Goal: Navigation & Orientation: Find specific page/section

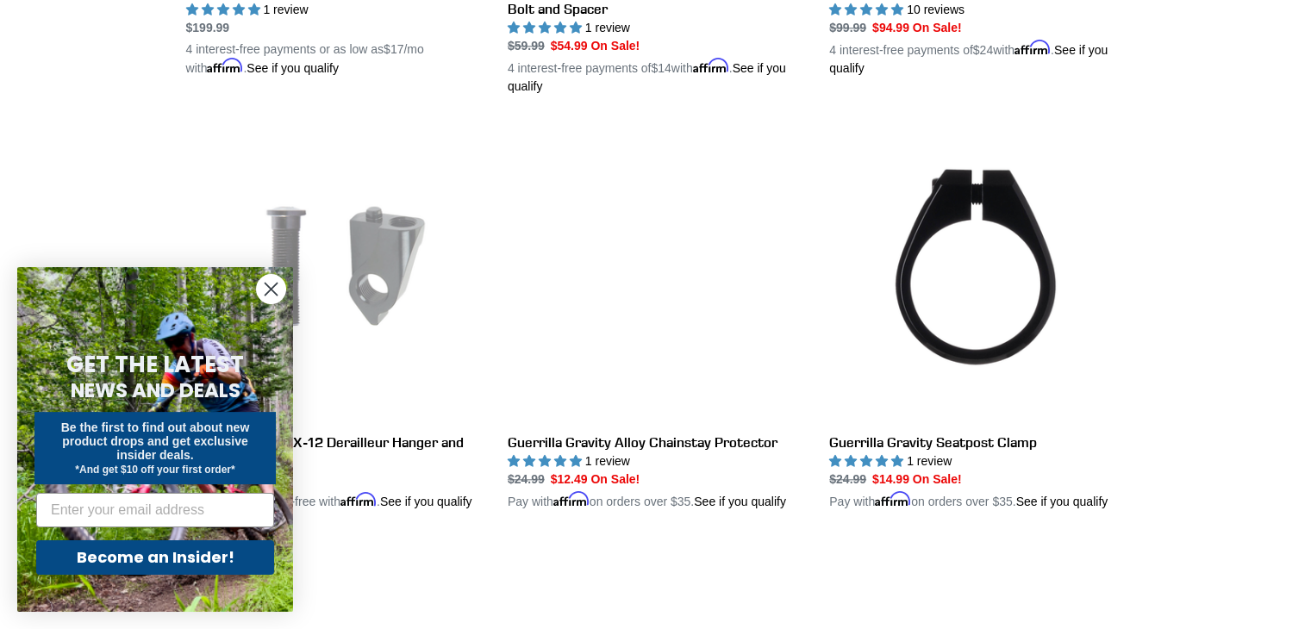
scroll to position [1710, 0]
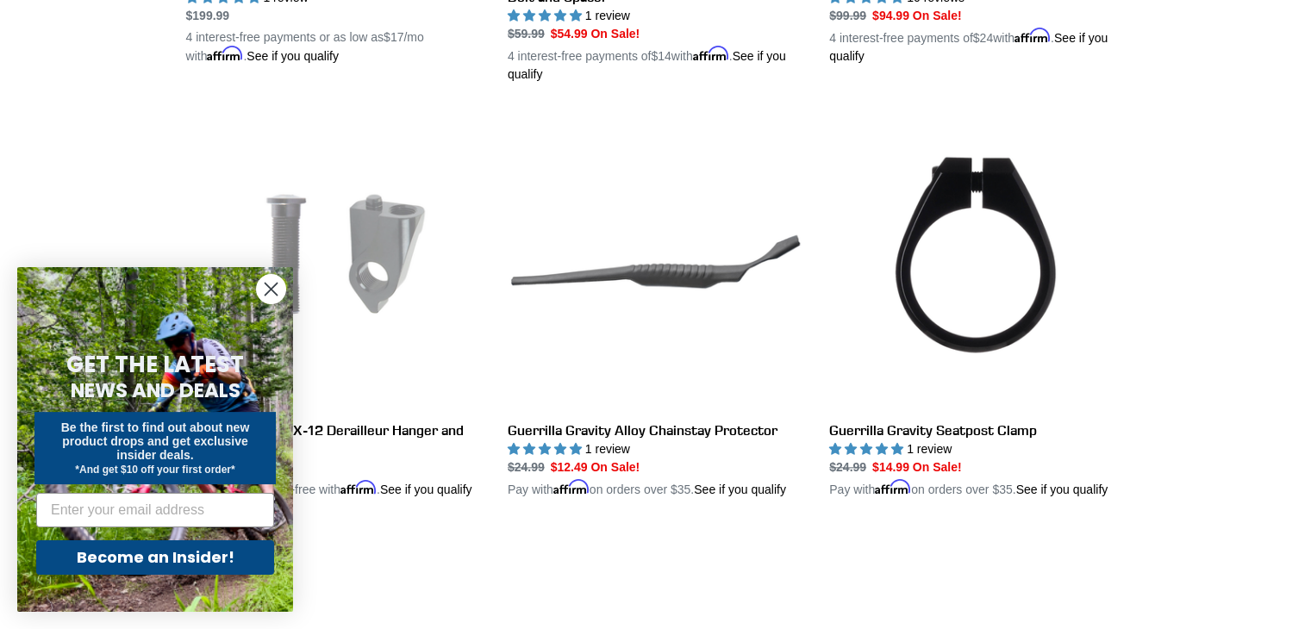
click at [275, 290] on circle "Close dialog" at bounding box center [271, 289] width 28 height 28
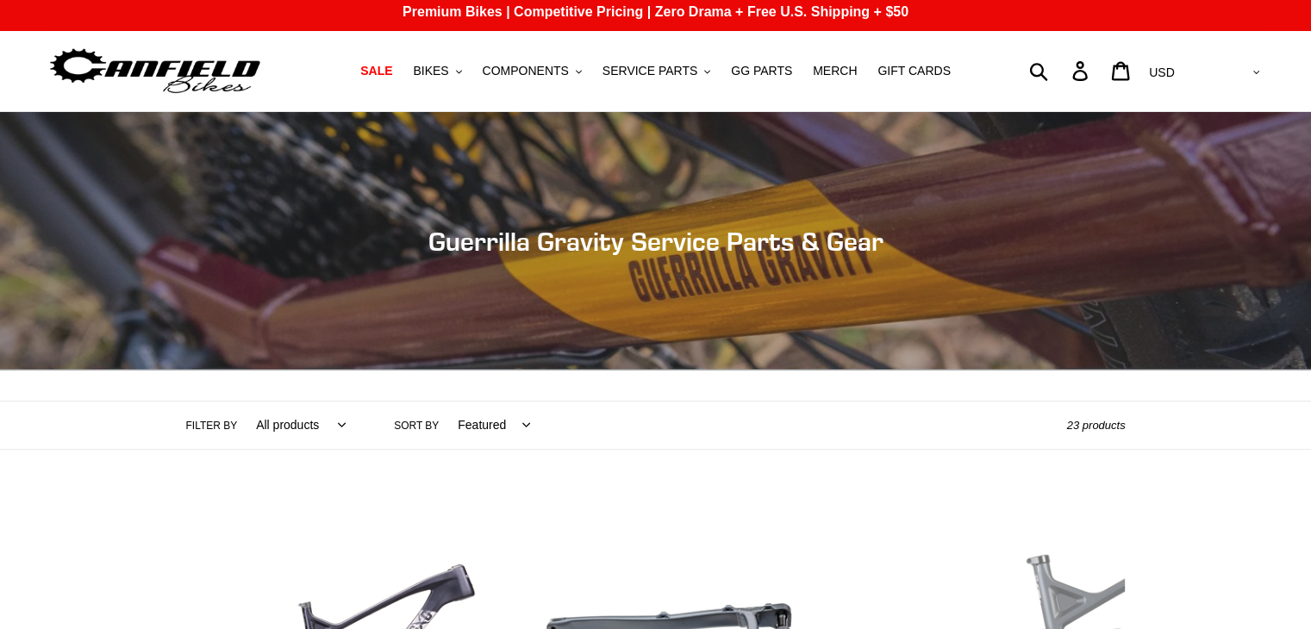
scroll to position [2, 0]
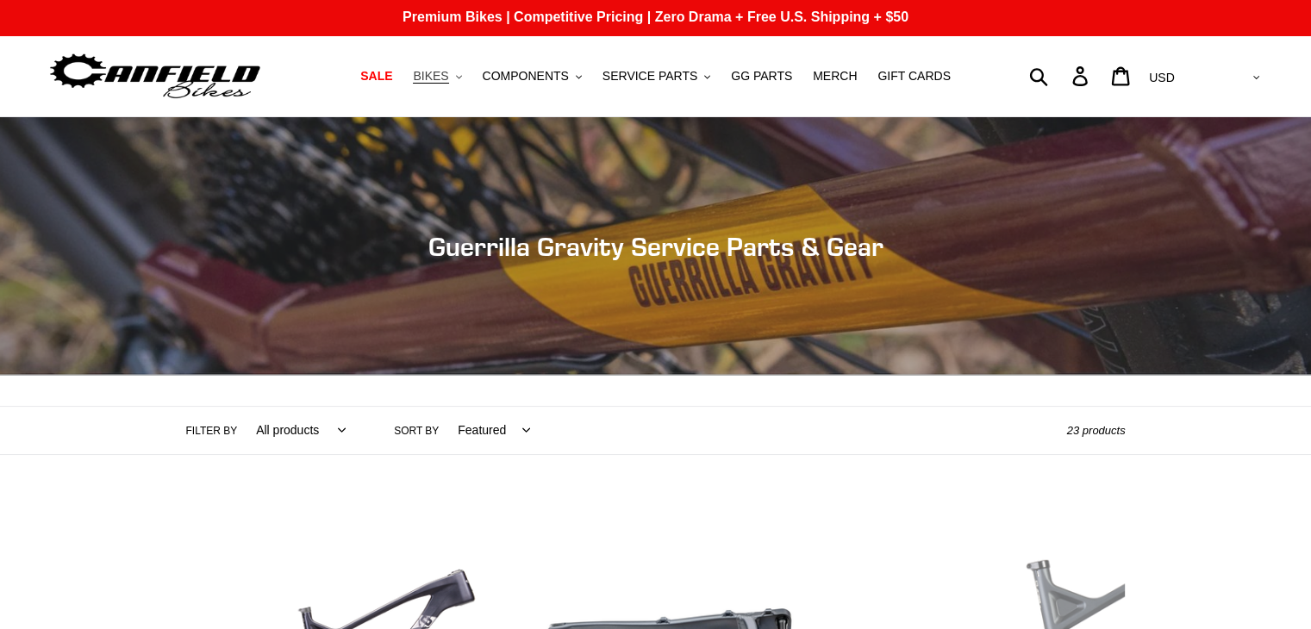
click at [448, 72] on span "BIKES" at bounding box center [430, 76] width 35 height 15
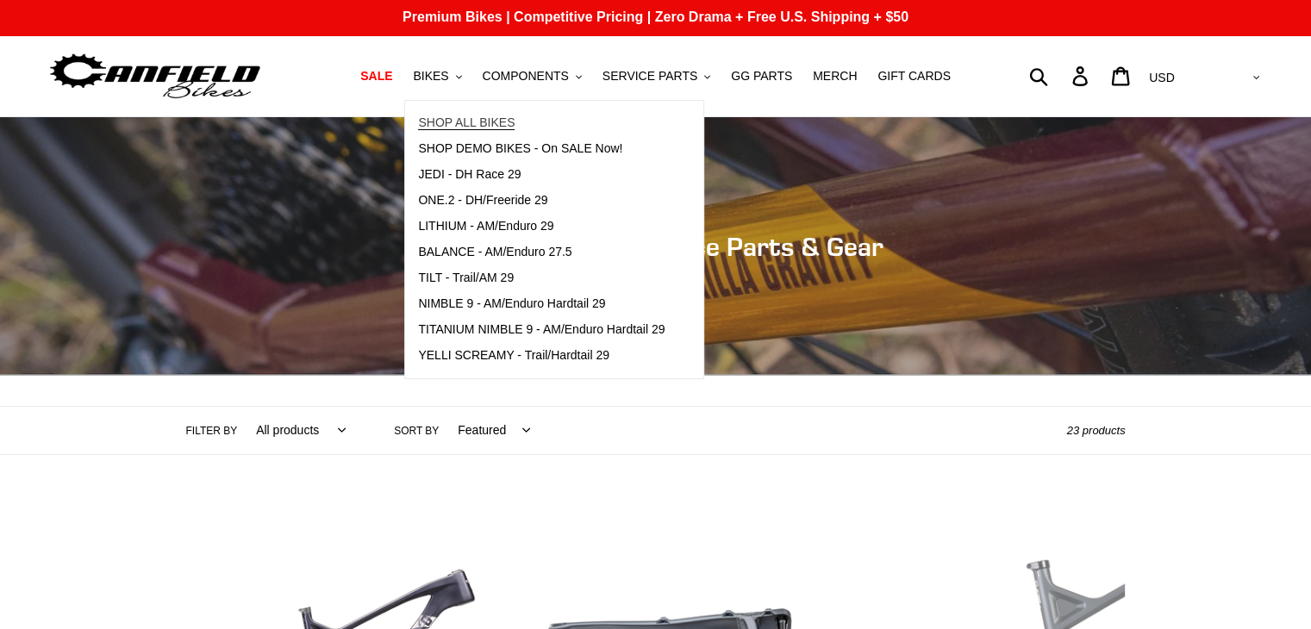
click at [502, 128] on span "SHOP ALL BIKES" at bounding box center [466, 123] width 97 height 15
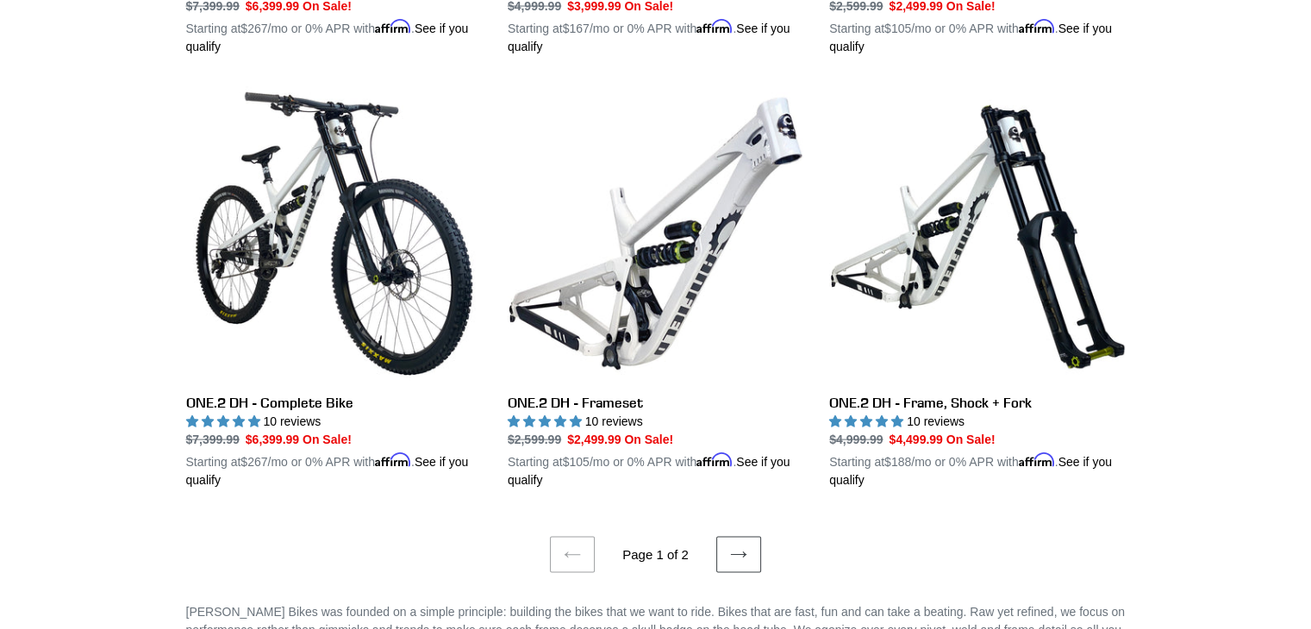
scroll to position [3487, 0]
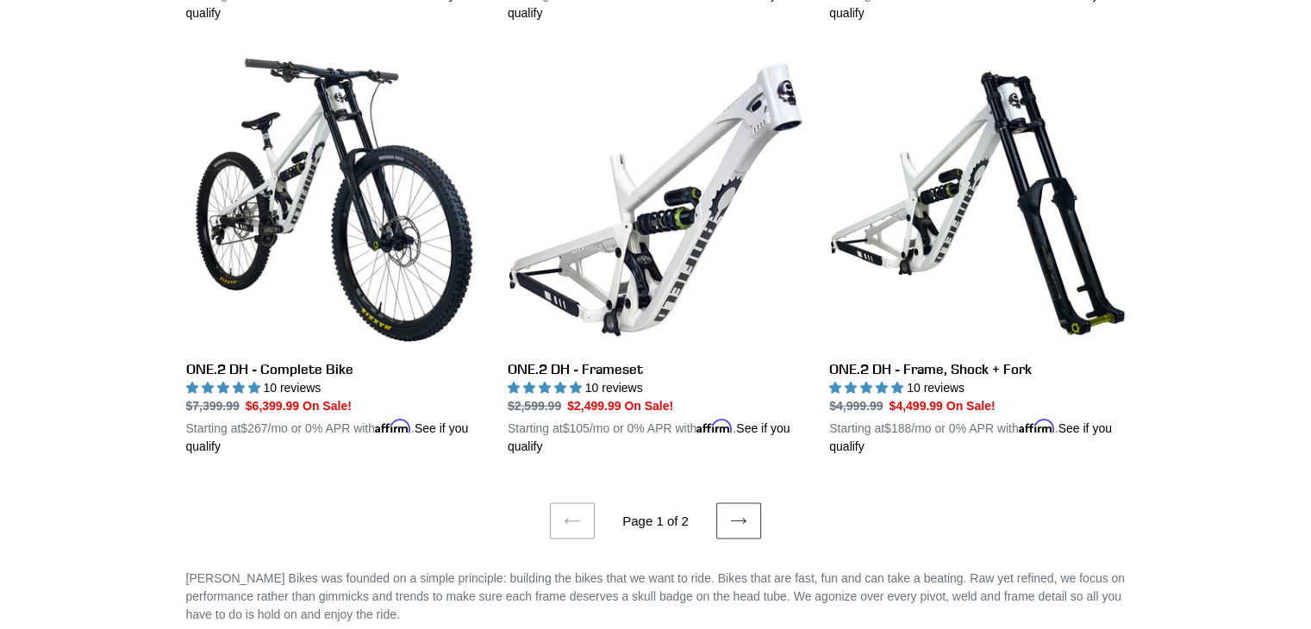
drag, startPoint x: 1323, startPoint y: 59, endPoint x: 1323, endPoint y: 497, distance: 438.0
click at [735, 513] on icon at bounding box center [738, 521] width 17 height 17
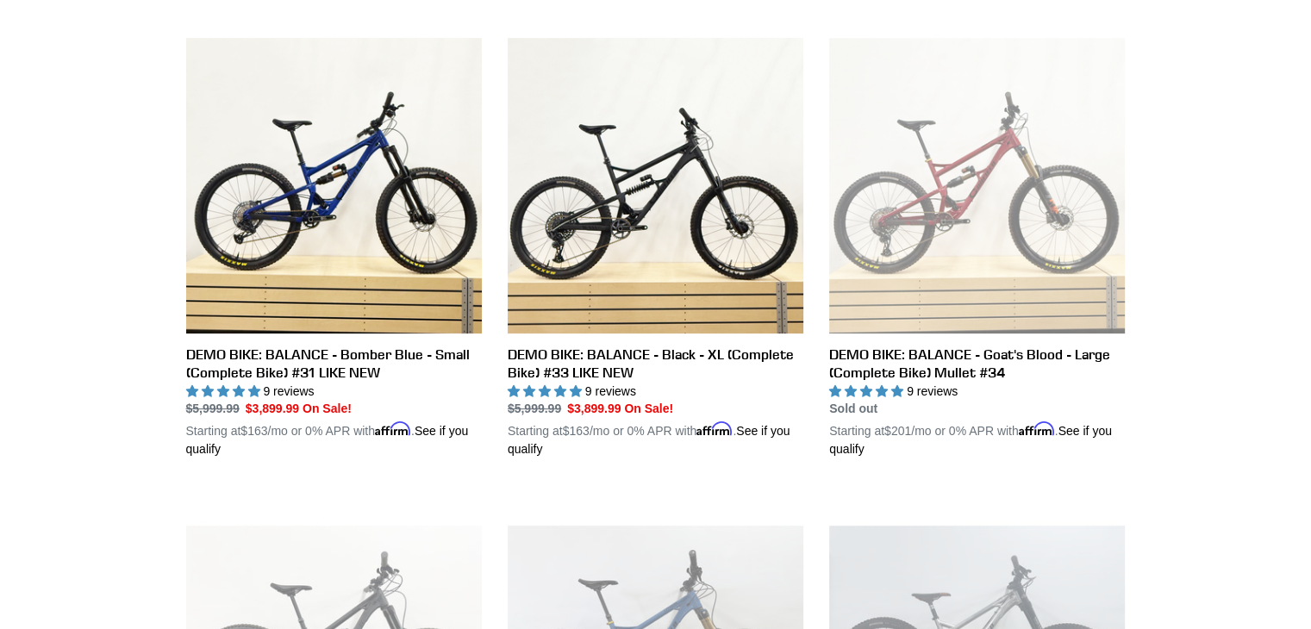
scroll to position [550, 0]
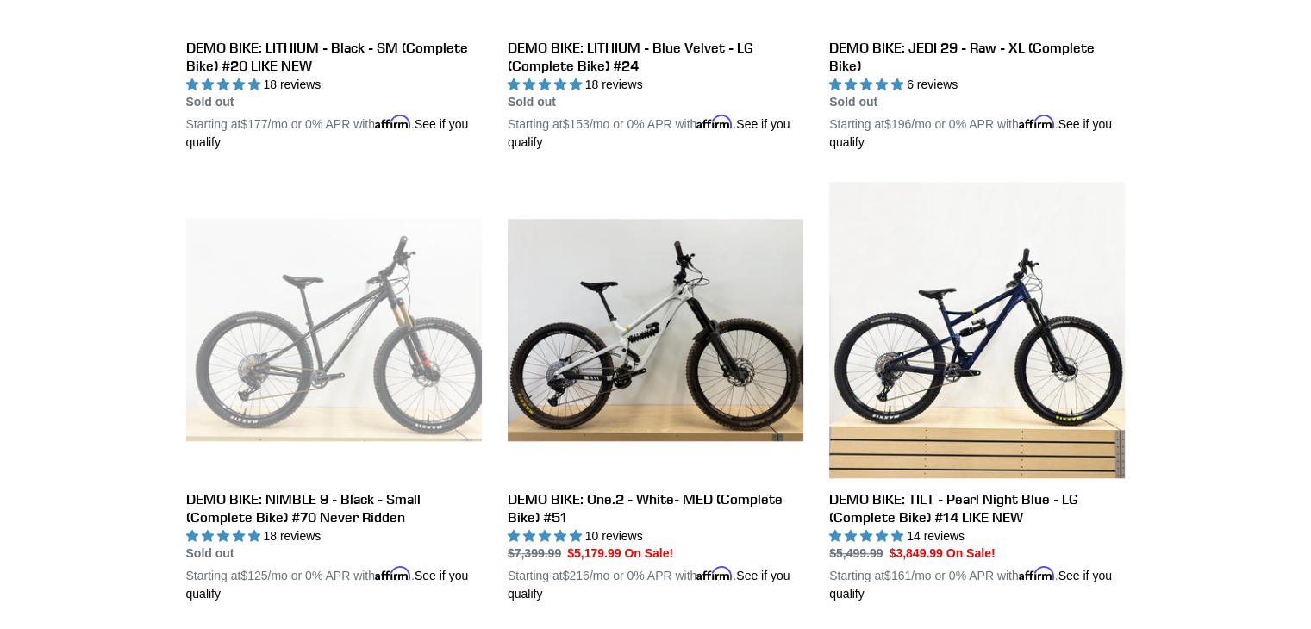
drag, startPoint x: 1323, startPoint y: 75, endPoint x: 1323, endPoint y: 245, distance: 169.8
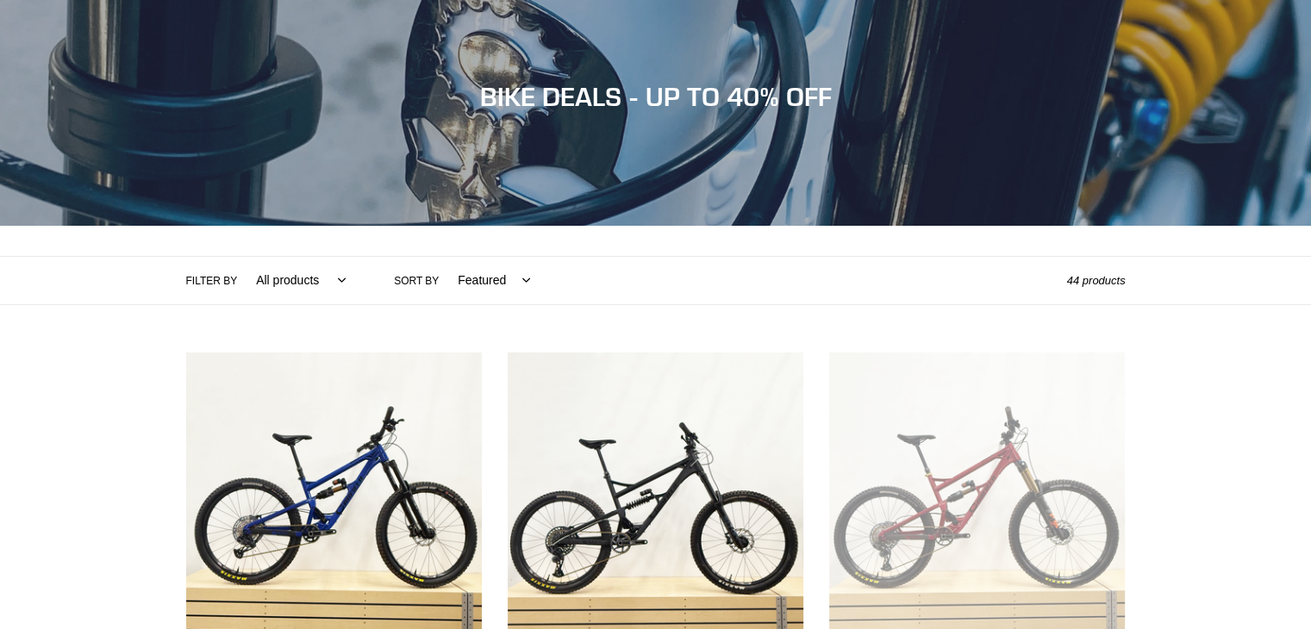
scroll to position [0, 0]
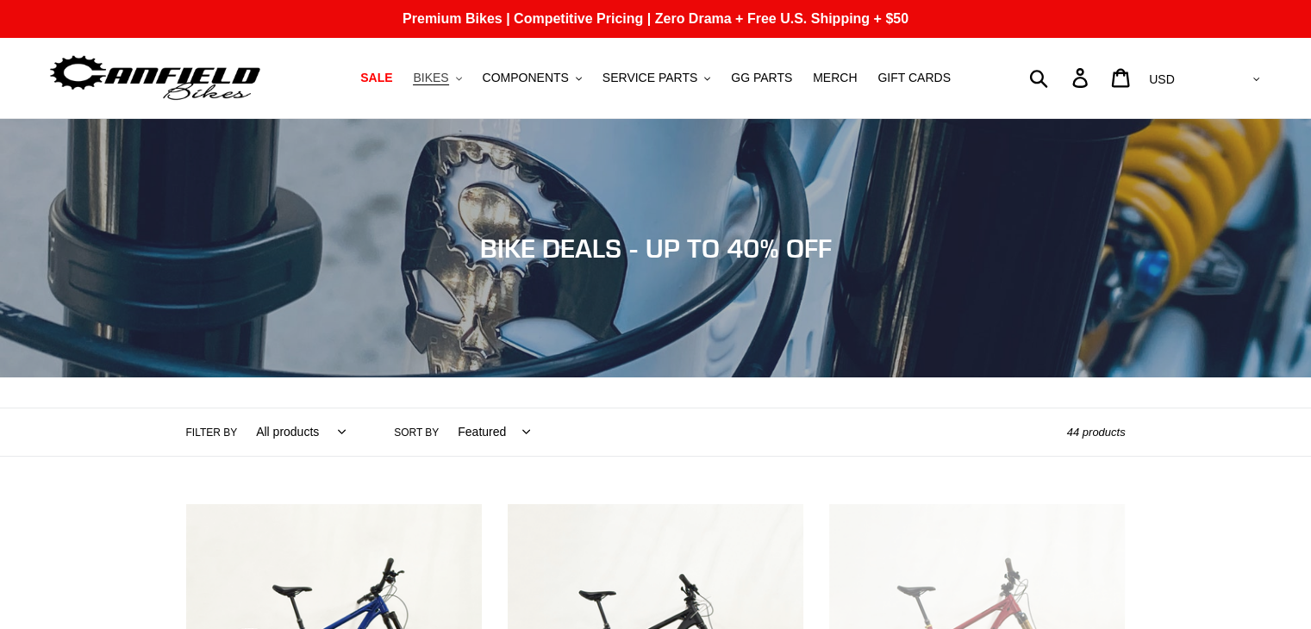
click at [448, 80] on span "BIKES" at bounding box center [430, 78] width 35 height 15
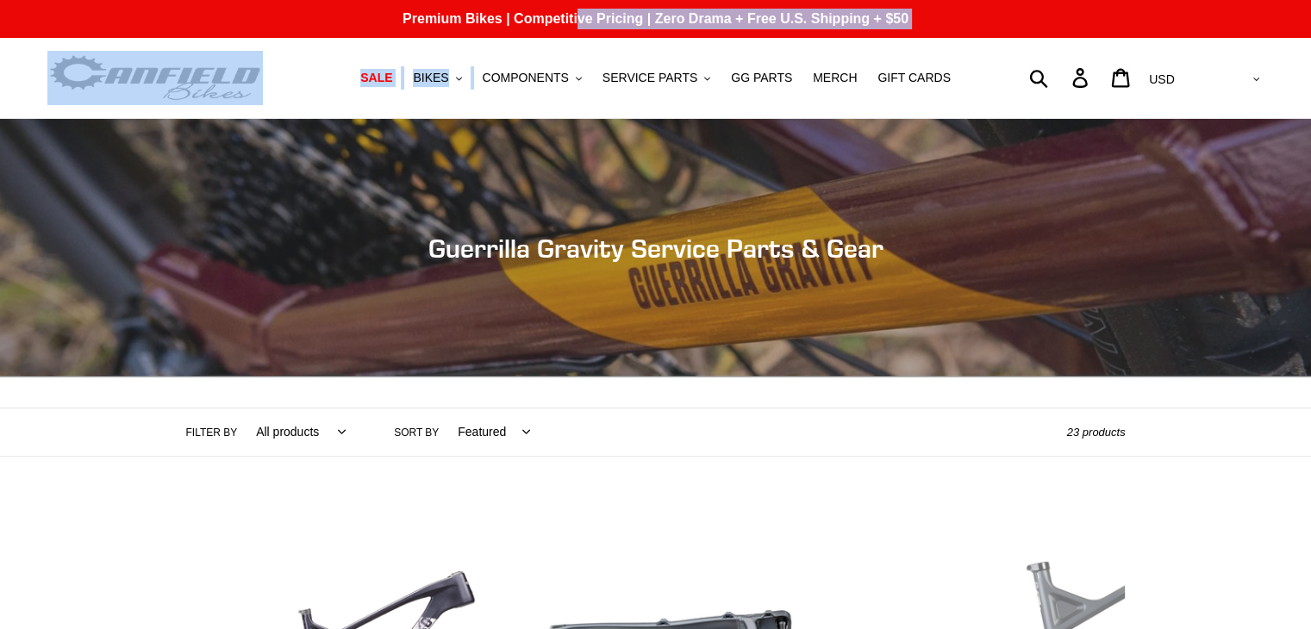
drag, startPoint x: 583, startPoint y: 58, endPoint x: 541, endPoint y: 134, distance: 87.2
click at [566, 107] on nav "SALE BIKES .cls-1{fill:#231f20} SHOP ALL BIKES SHOP DEMO BIKES - On SALE Now! J…" at bounding box center [656, 78] width 609 height 80
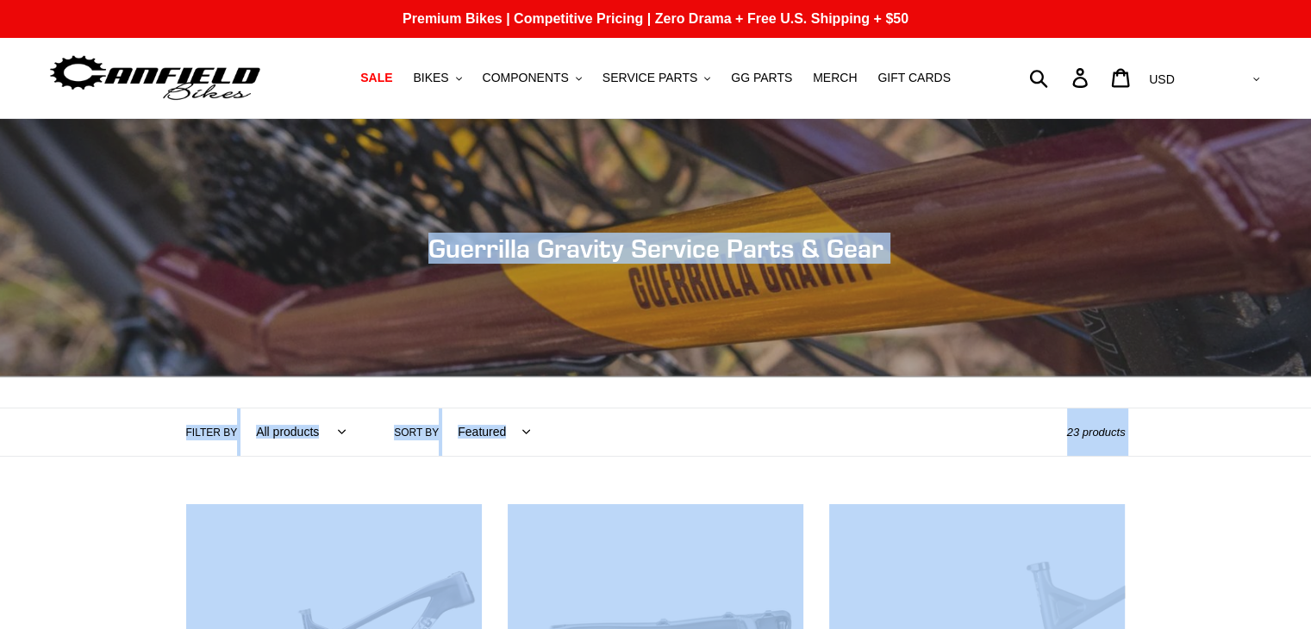
scroll to position [415, 0]
